Goal: Information Seeking & Learning: Learn about a topic

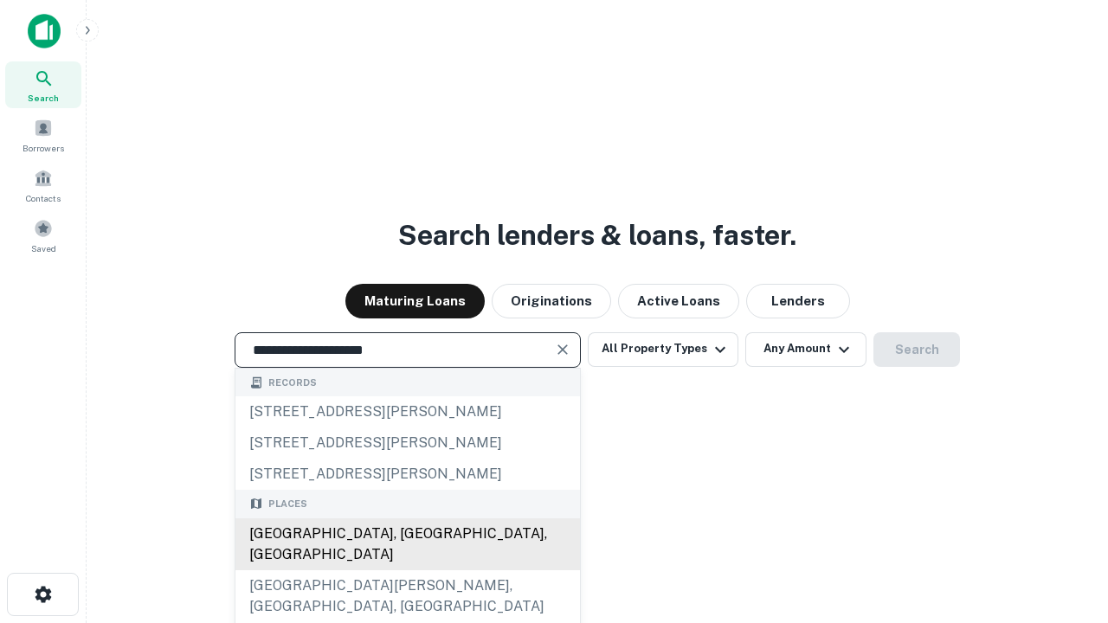
click at [407, 571] on div "Santa Monica, CA, USA" at bounding box center [407, 545] width 345 height 52
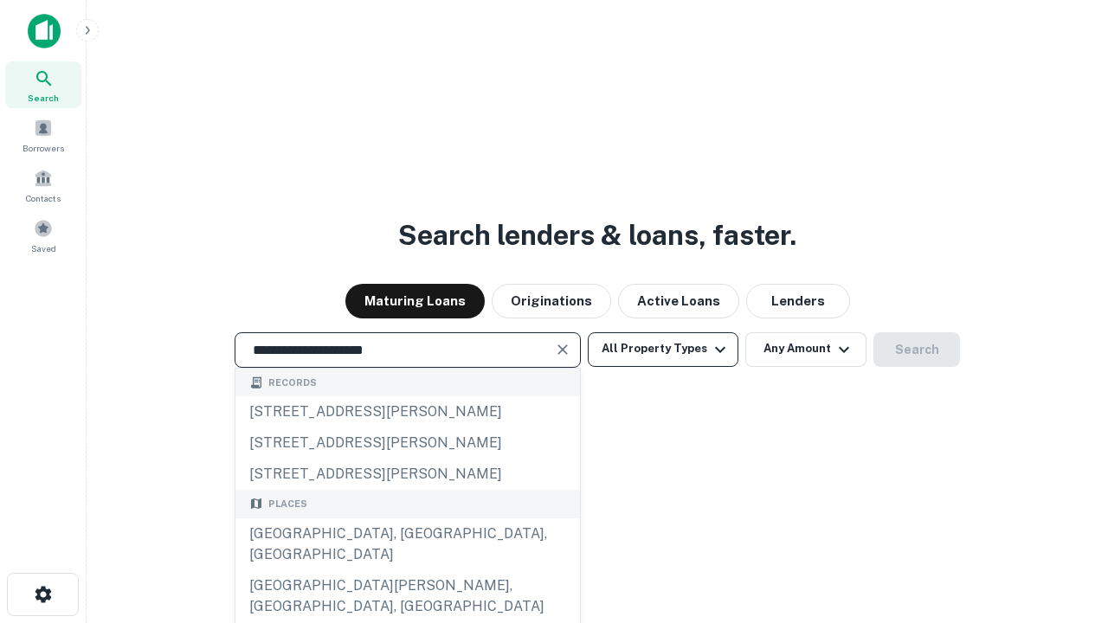
click at [663, 349] on button "All Property Types" at bounding box center [663, 349] width 151 height 35
type input "**********"
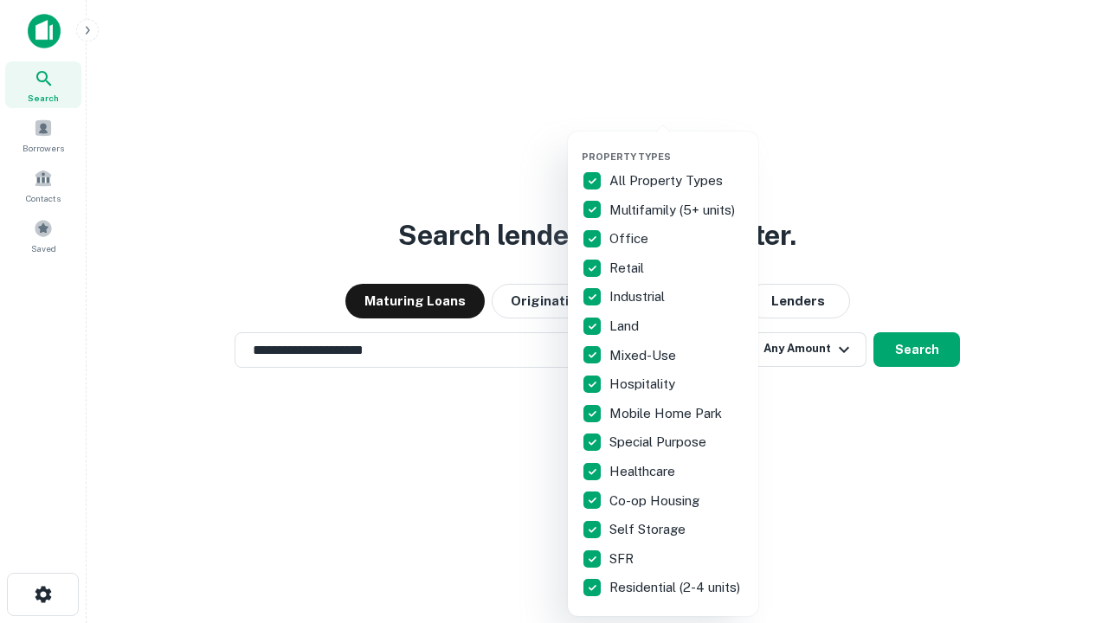
click at [677, 145] on button "button" at bounding box center [677, 145] width 190 height 1
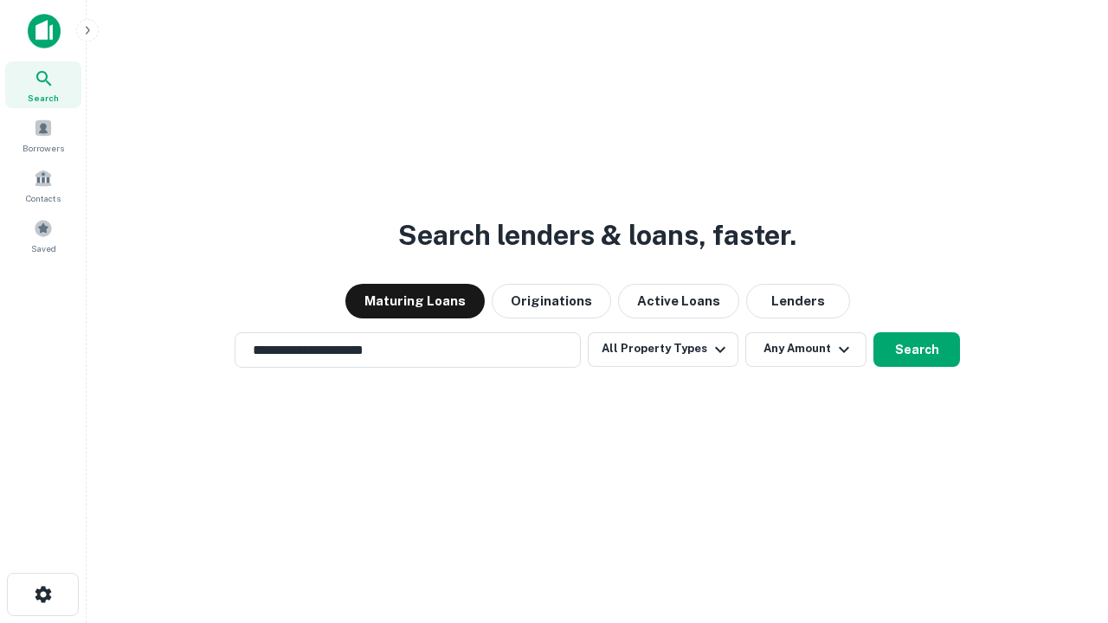
scroll to position [10, 209]
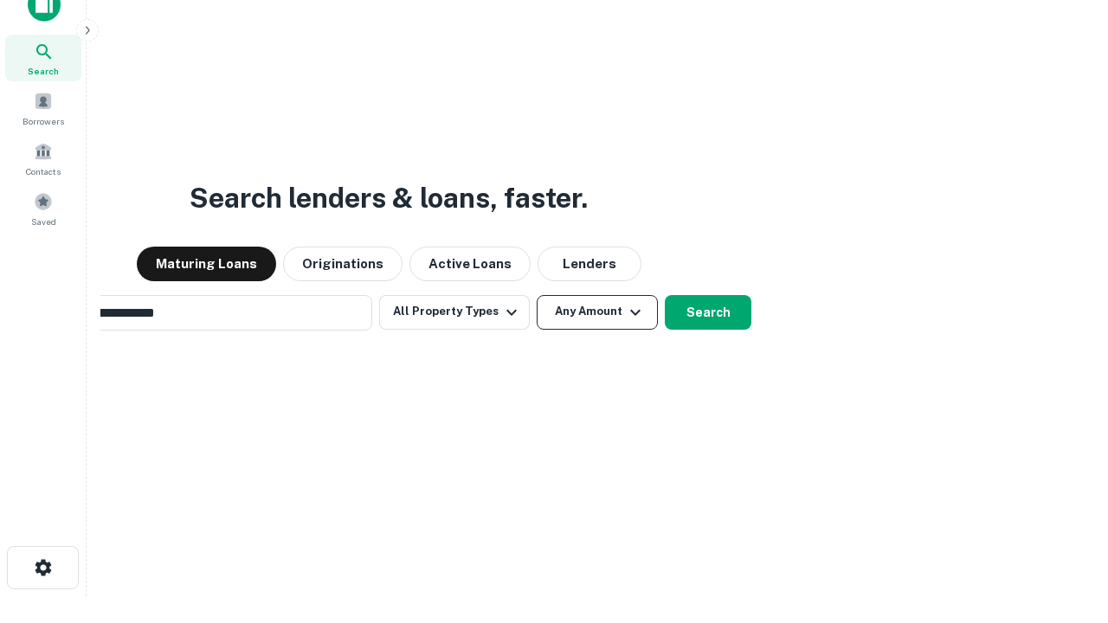
click at [537, 295] on button "Any Amount" at bounding box center [597, 312] width 121 height 35
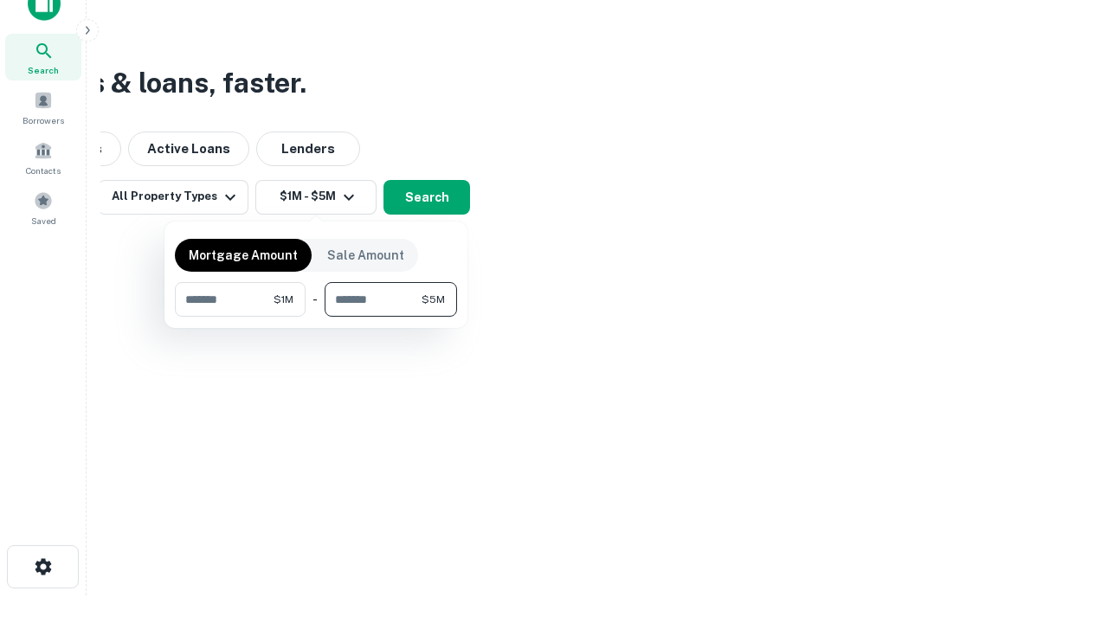
type input "*******"
click at [316, 317] on button "button" at bounding box center [316, 317] width 282 height 1
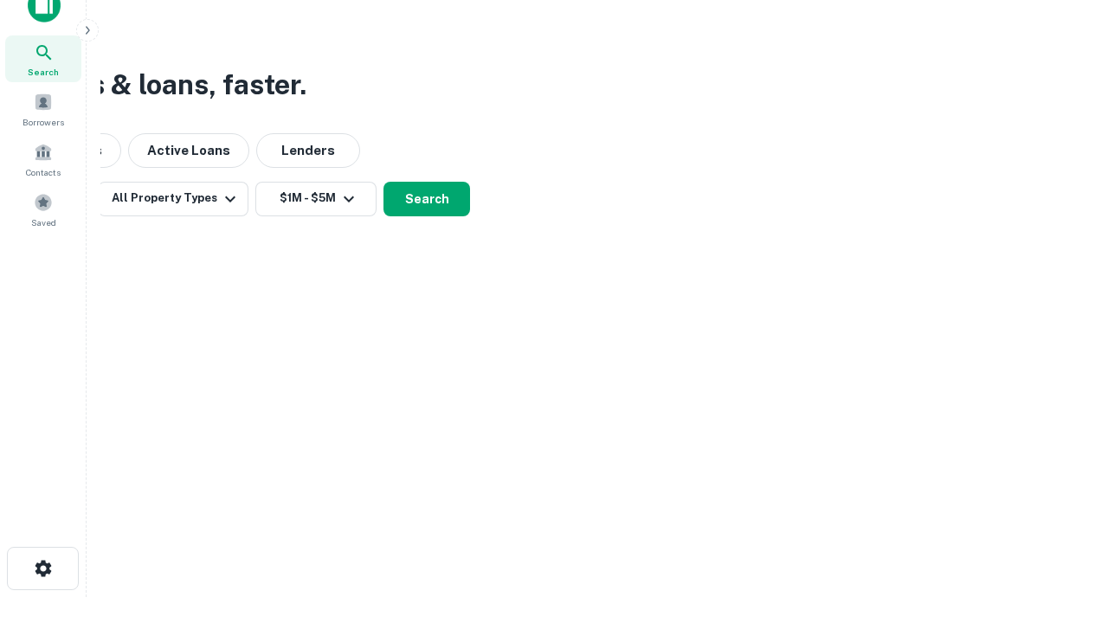
scroll to position [10, 319]
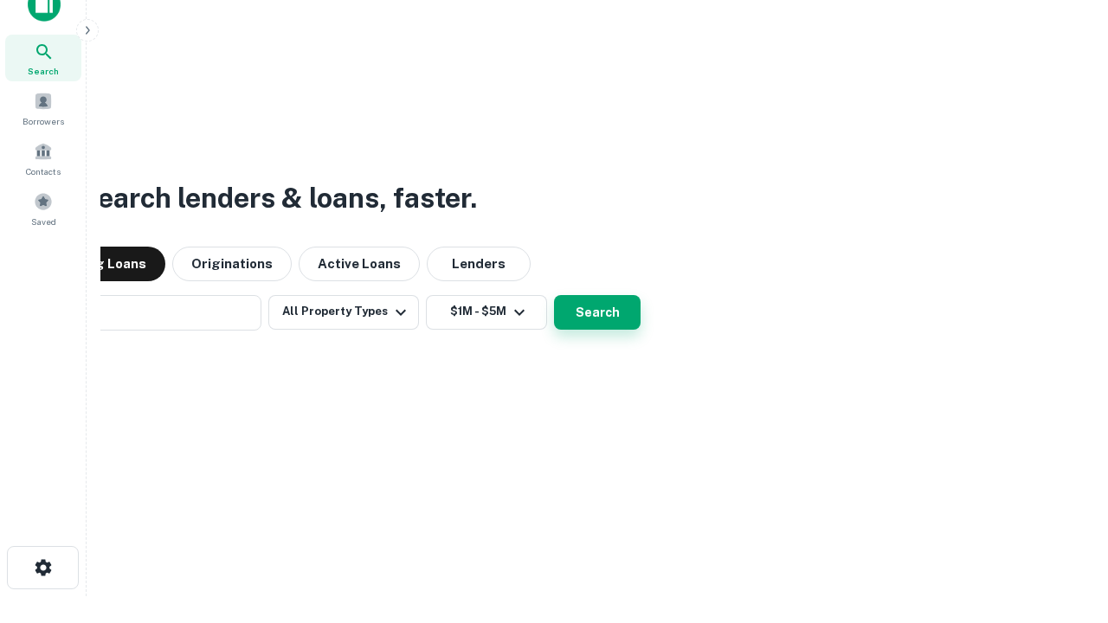
click at [554, 295] on button "Search" at bounding box center [597, 312] width 87 height 35
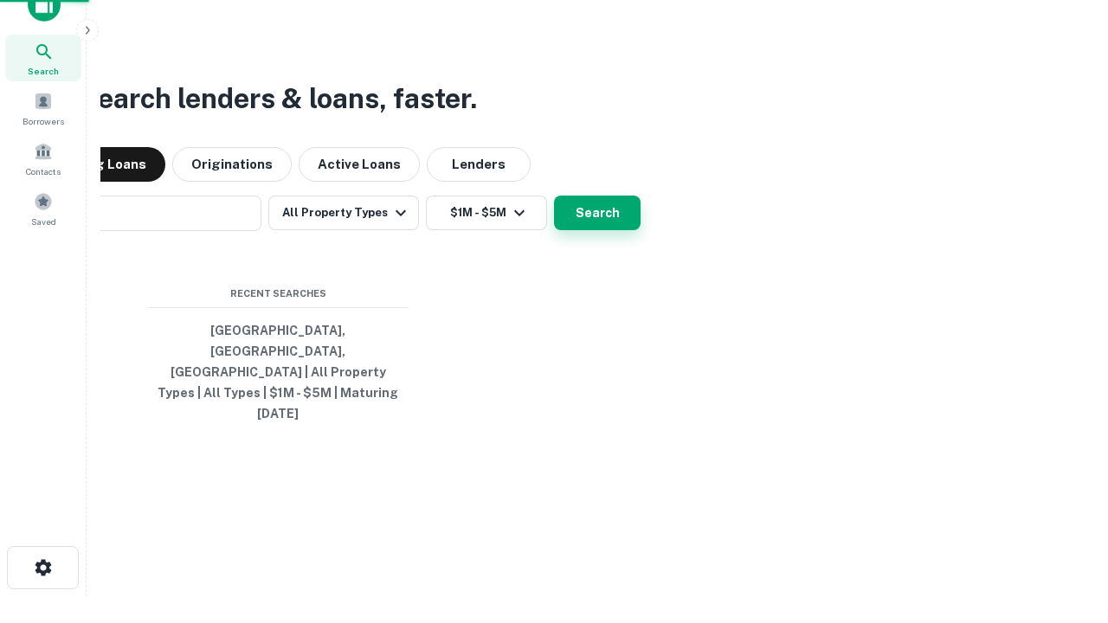
scroll to position [46, 490]
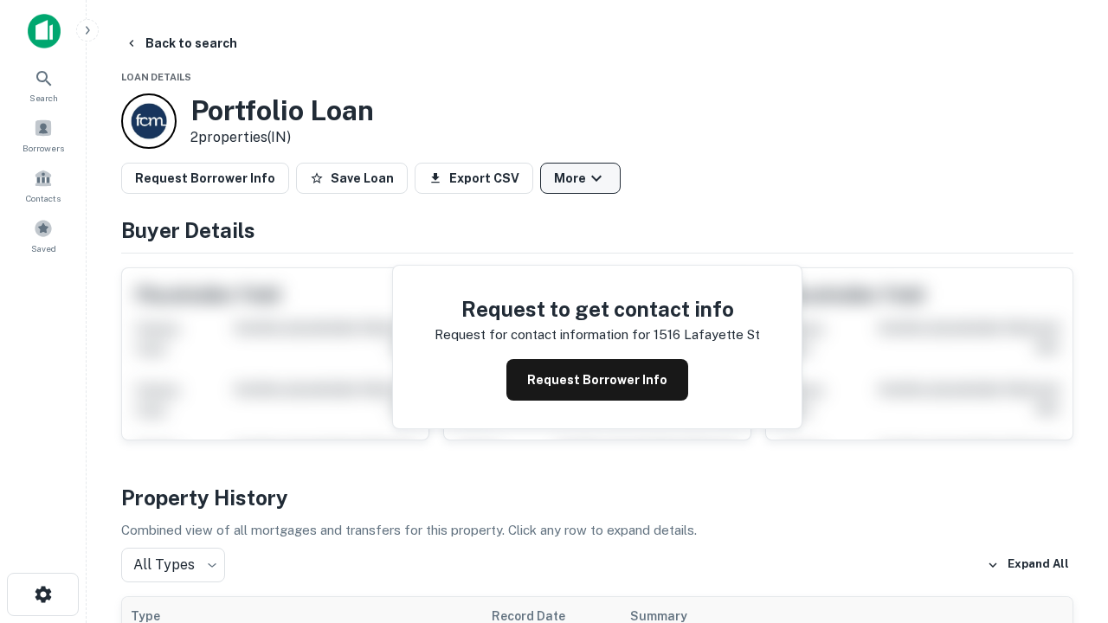
click at [580, 178] on button "More" at bounding box center [580, 178] width 81 height 31
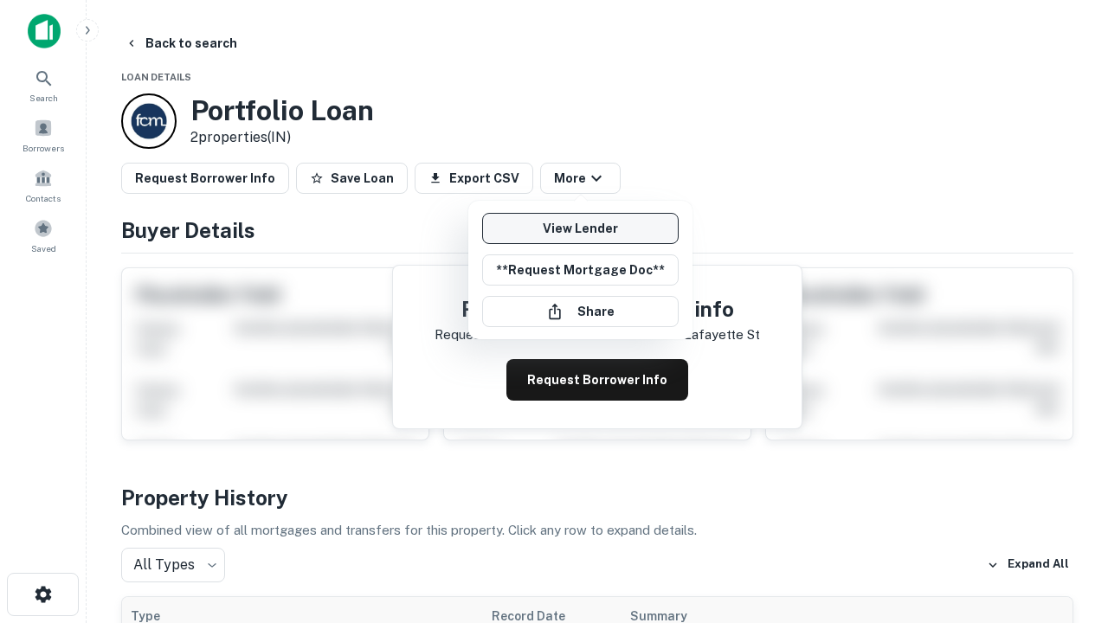
click at [580, 229] on link "View Lender" at bounding box center [580, 228] width 197 height 31
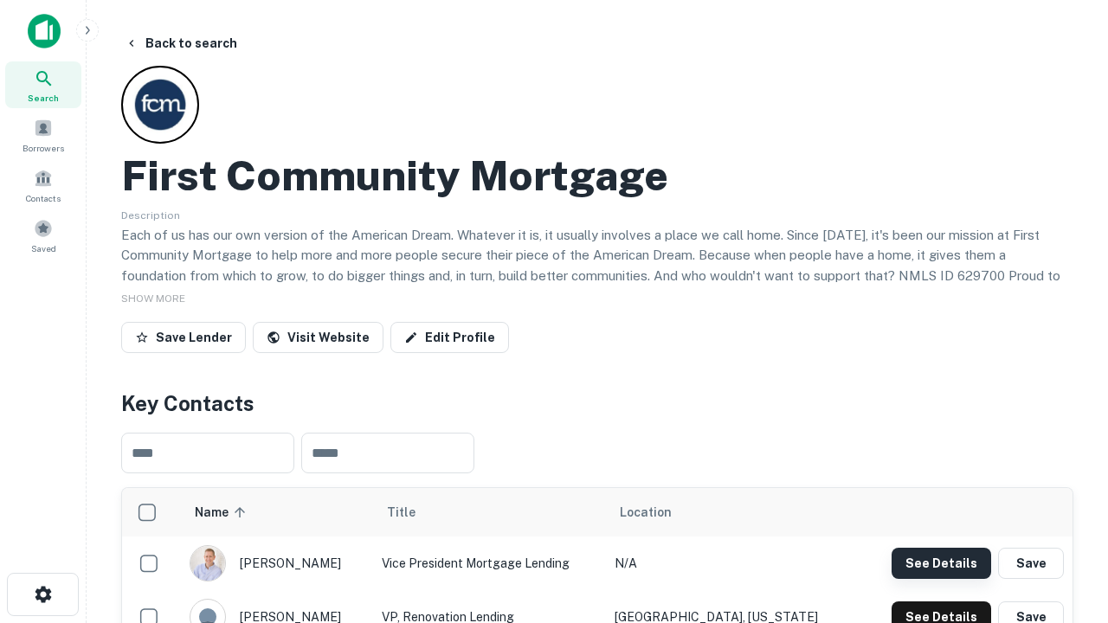
click at [941, 563] on button "See Details" at bounding box center [942, 563] width 100 height 31
click at [42, 595] on icon "button" at bounding box center [43, 594] width 21 height 21
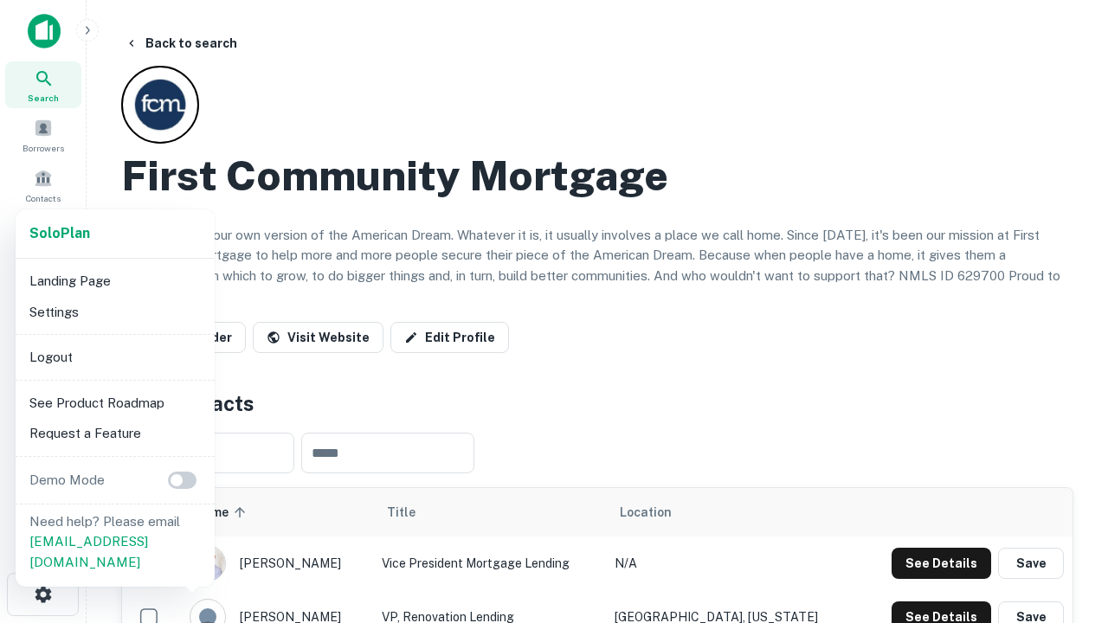
click at [114, 357] on li "Logout" at bounding box center [115, 357] width 185 height 31
